Goal: Check status: Check status

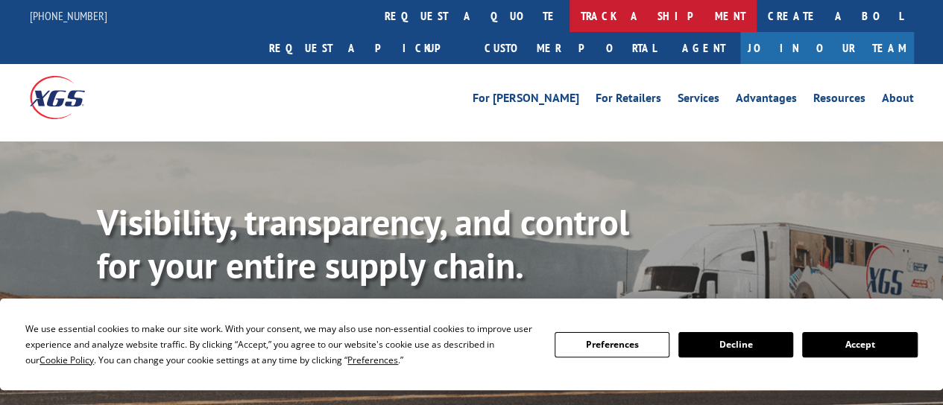
click at [569, 13] on link "track a shipment" at bounding box center [662, 16] width 187 height 32
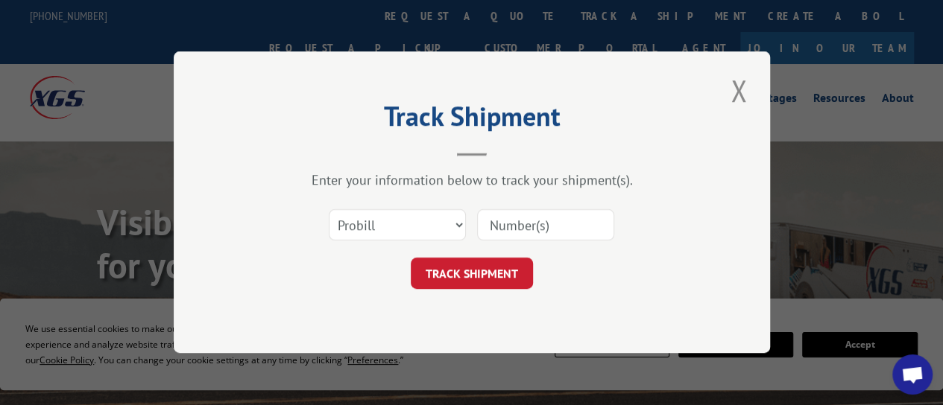
click at [549, 230] on input at bounding box center [545, 225] width 137 height 31
paste input "1683537"
type input "1683537"
click at [499, 259] on button "TRACK SHIPMENT" at bounding box center [472, 274] width 122 height 31
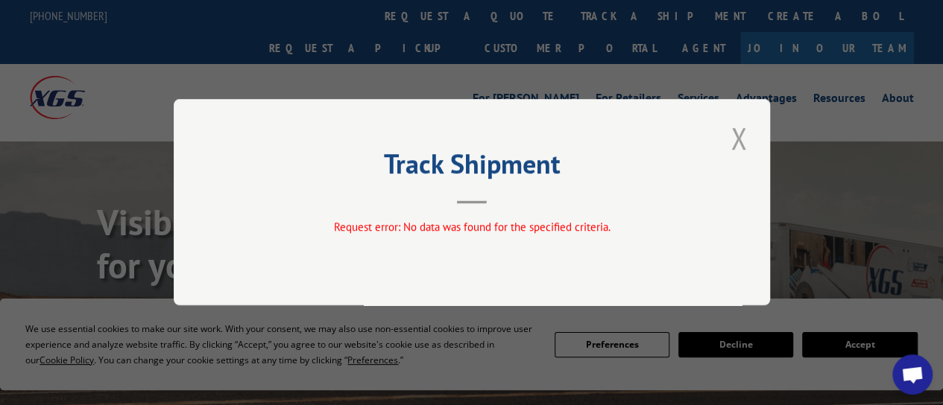
click at [730, 135] on button "Close modal" at bounding box center [738, 138] width 25 height 41
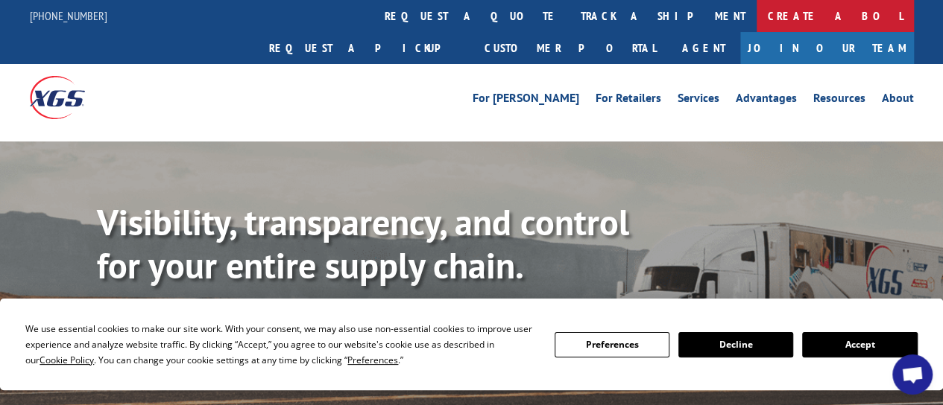
click at [757, 13] on link "Create a BOL" at bounding box center [835, 16] width 157 height 32
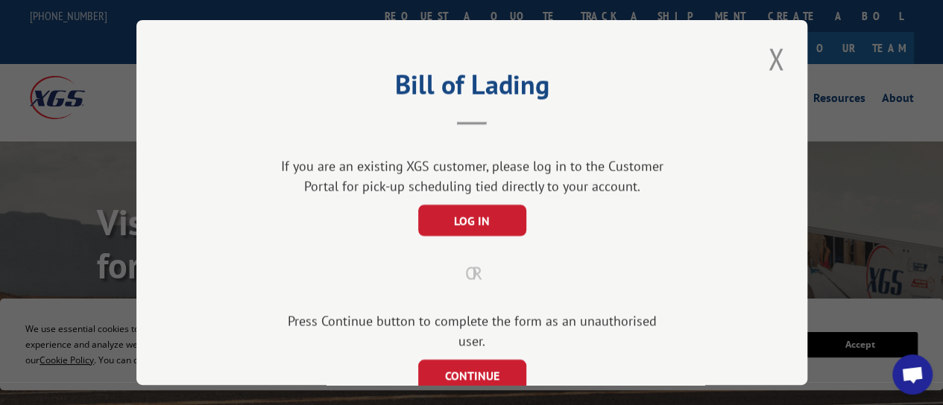
click at [405, 11] on div "Bill of Lading If you are an existing XGS customer, please log in to the Custom…" at bounding box center [471, 202] width 943 height 405
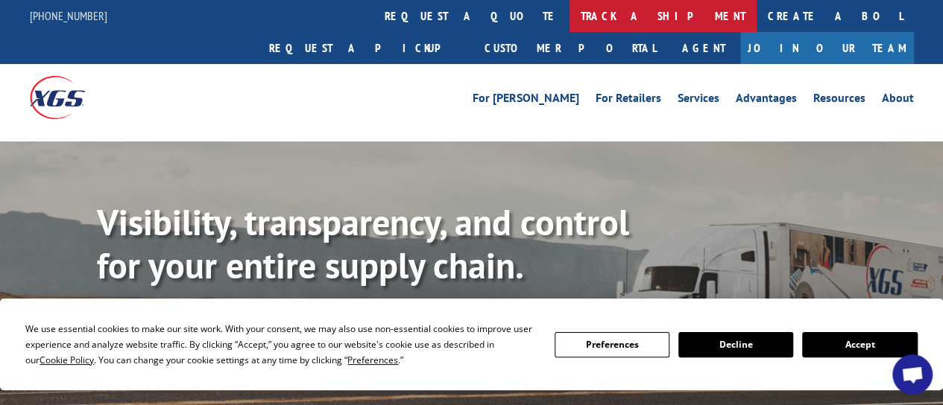
click at [569, 11] on link "track a shipment" at bounding box center [662, 16] width 187 height 32
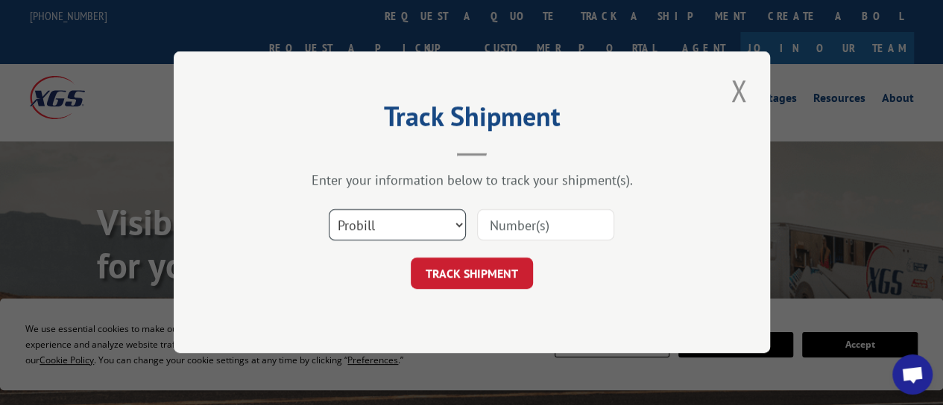
click at [368, 223] on select "Select category... Probill BOL PO" at bounding box center [397, 225] width 137 height 31
select select "bol"
click at [329, 210] on select "Select category... Probill BOL PO" at bounding box center [397, 225] width 137 height 31
click at [505, 227] on input at bounding box center [545, 225] width 137 height 31
paste input "1683537"
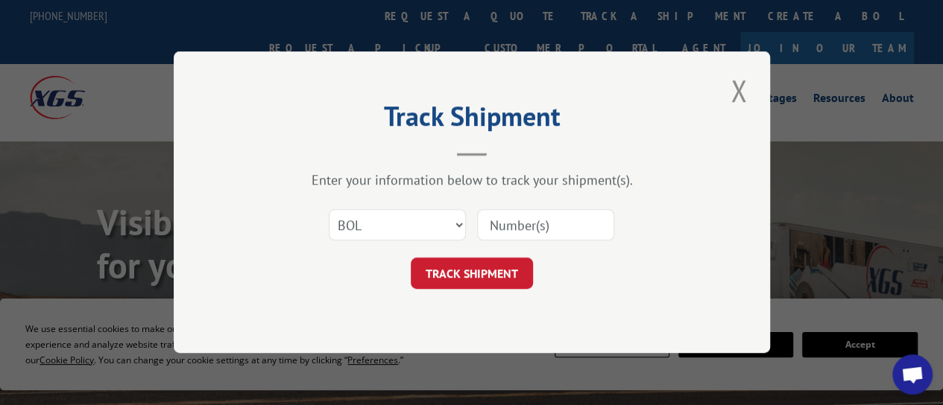
type input "1683537"
click at [482, 268] on button "TRACK SHIPMENT" at bounding box center [472, 274] width 122 height 31
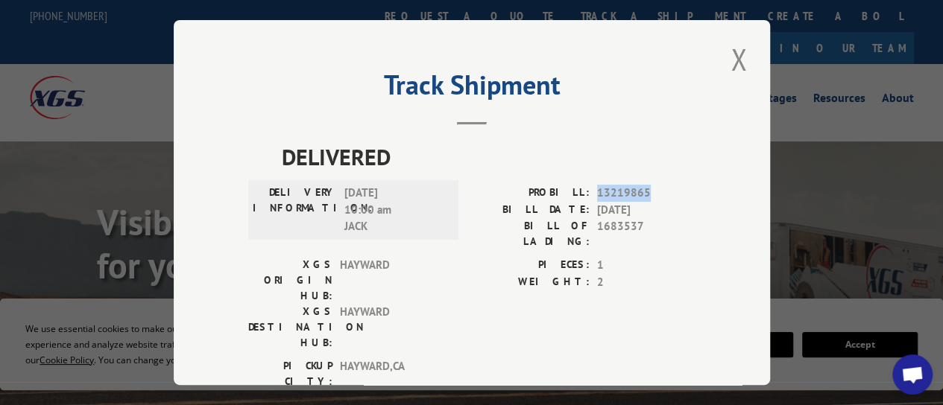
drag, startPoint x: 589, startPoint y: 190, endPoint x: 640, endPoint y: 190, distance: 50.7
click at [640, 190] on div "PROBILL: 13219865" at bounding box center [584, 193] width 224 height 17
copy span "13219865"
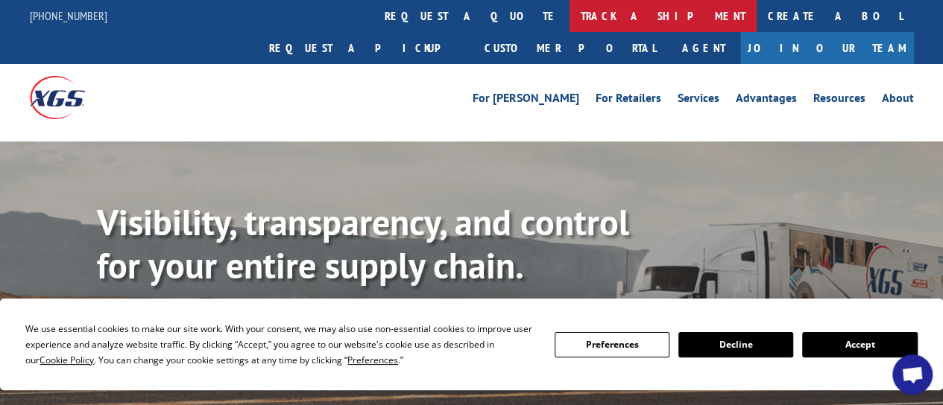
click at [569, 14] on link "track a shipment" at bounding box center [662, 16] width 187 height 32
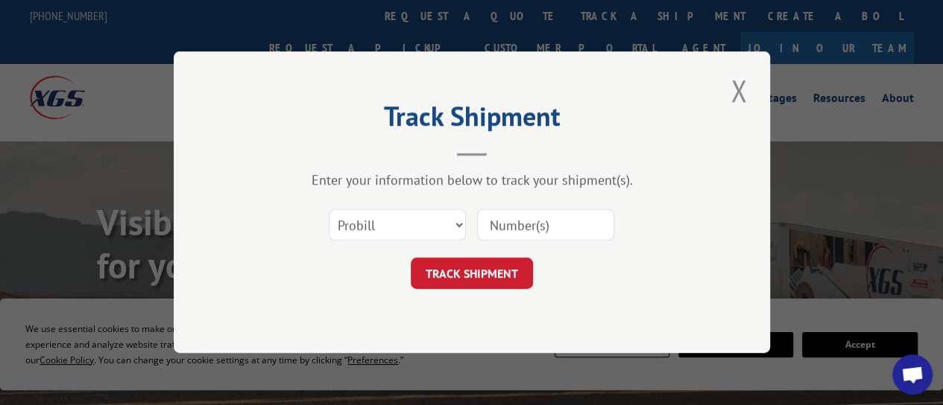
click at [517, 221] on input at bounding box center [545, 225] width 137 height 31
paste input "7374509"
type input "7374509"
drag, startPoint x: 383, startPoint y: 226, endPoint x: 382, endPoint y: 239, distance: 12.7
click at [383, 226] on select "Select category... Probill BOL PO" at bounding box center [397, 225] width 137 height 31
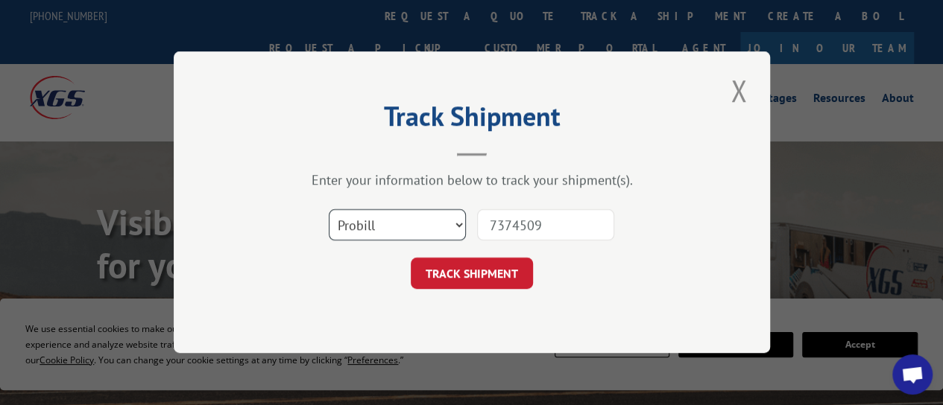
select select "bol"
click at [329, 210] on select "Select category... Probill BOL PO" at bounding box center [397, 225] width 137 height 31
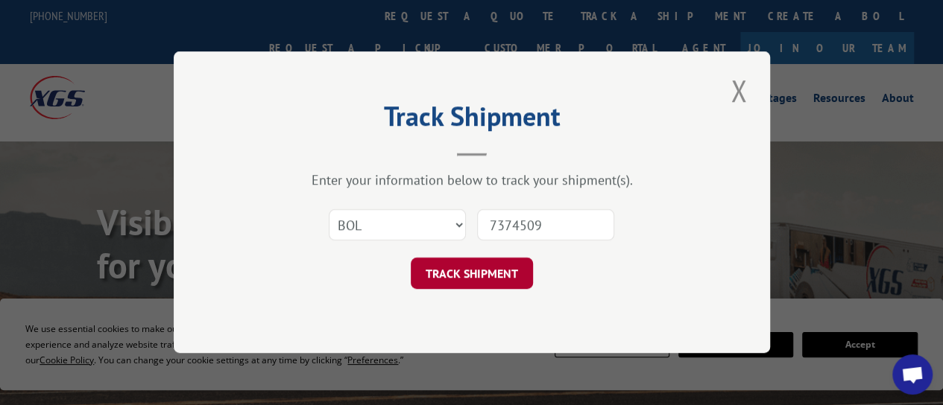
click at [485, 268] on button "TRACK SHIPMENT" at bounding box center [472, 274] width 122 height 31
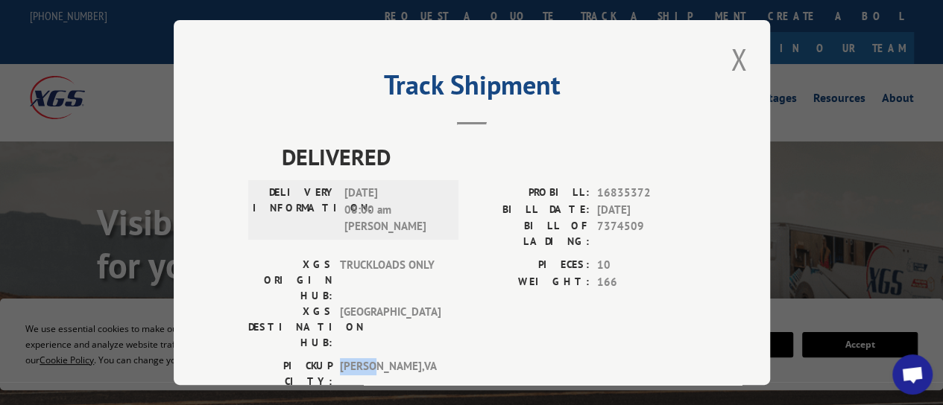
drag, startPoint x: 335, startPoint y: 306, endPoint x: 374, endPoint y: 308, distance: 38.8
click at [374, 359] on span "[PERSON_NAME] , [GEOGRAPHIC_DATA]" at bounding box center [390, 374] width 101 height 31
